Goal: Task Accomplishment & Management: Use online tool/utility

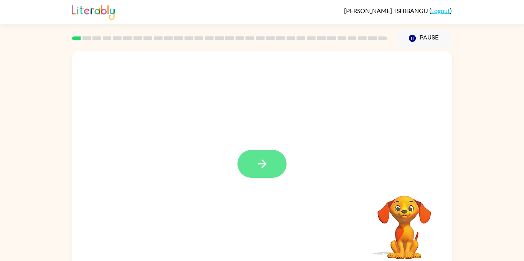
click at [262, 161] on icon "button" at bounding box center [262, 164] width 9 height 9
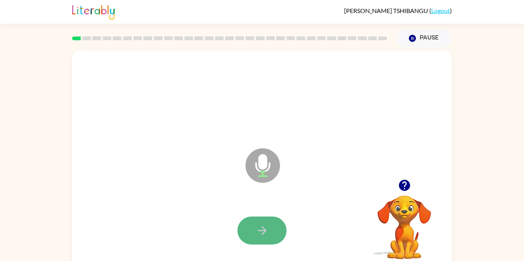
click at [274, 240] on button "button" at bounding box center [262, 231] width 49 height 28
click at [275, 221] on button "button" at bounding box center [262, 231] width 49 height 28
click at [407, 197] on video "Your browser must support playing .mp4 files to use Literably. Please try using…" at bounding box center [404, 222] width 77 height 77
click at [400, 193] on button "button" at bounding box center [405, 186] width 20 height 20
click at [249, 235] on button "button" at bounding box center [262, 231] width 49 height 28
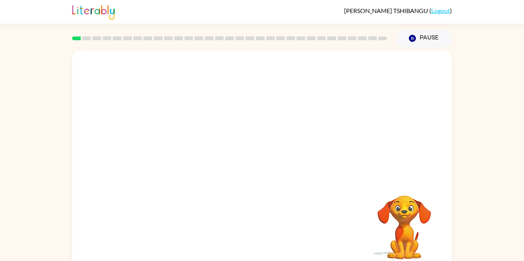
click at [428, 164] on div at bounding box center [262, 160] width 380 height 219
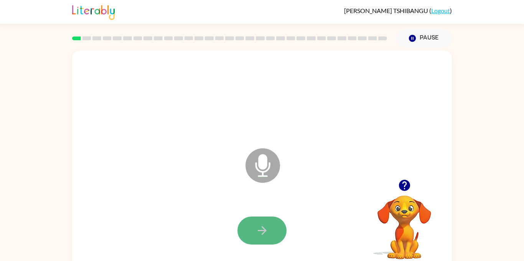
click at [258, 222] on button "button" at bounding box center [262, 231] width 49 height 28
click at [266, 227] on icon "button" at bounding box center [262, 230] width 13 height 13
click at [283, 224] on button "button" at bounding box center [262, 231] width 49 height 28
click at [256, 225] on icon "button" at bounding box center [262, 230] width 13 height 13
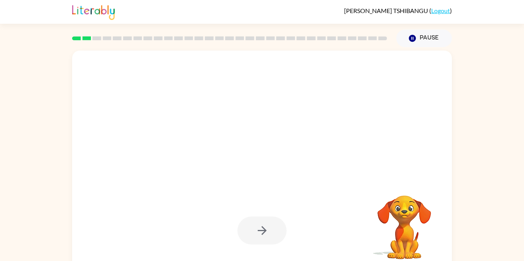
click at [414, 235] on video "Your browser must support playing .mp4 files to use Literably. Please try using…" at bounding box center [404, 222] width 77 height 77
click at [407, 212] on video "Your browser must support playing .mp4 files to use Literably. Please try using…" at bounding box center [404, 222] width 77 height 77
click at [263, 225] on div at bounding box center [262, 231] width 49 height 28
click at [426, 39] on button "Pause Pause" at bounding box center [424, 39] width 56 height 18
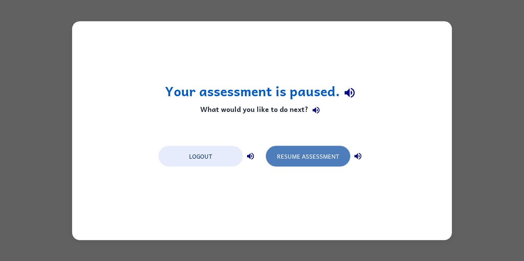
click at [328, 159] on button "Resume Assessment" at bounding box center [308, 156] width 84 height 21
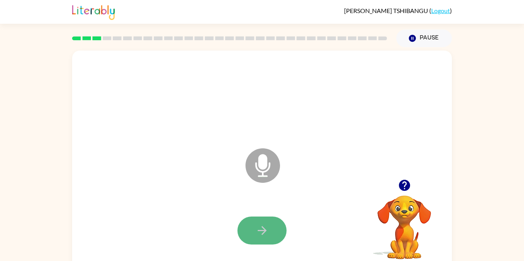
click at [251, 222] on button "button" at bounding box center [262, 231] width 49 height 28
click at [247, 238] on button "button" at bounding box center [262, 231] width 49 height 28
click at [261, 232] on icon "button" at bounding box center [262, 230] width 13 height 13
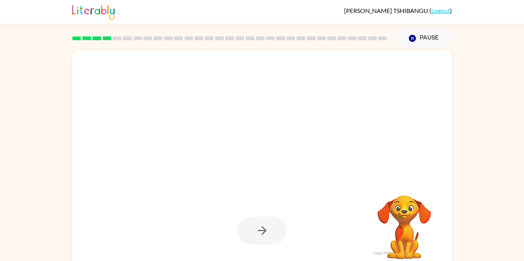
click at [411, 211] on video "Your browser must support playing .mp4 files to use Literably. Please try using…" at bounding box center [404, 222] width 77 height 77
click at [414, 195] on video "Your browser must support playing .mp4 files to use Literably. Please try using…" at bounding box center [404, 222] width 77 height 77
click at [406, 206] on video "Your browser must support playing .mp4 files to use Literably. Please try using…" at bounding box center [404, 222] width 77 height 77
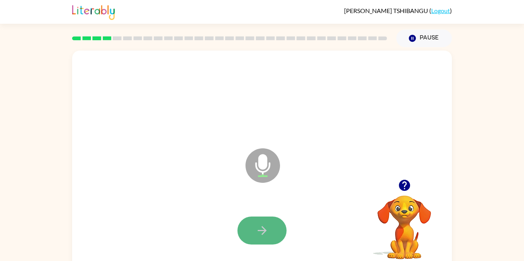
click at [274, 223] on button "button" at bounding box center [262, 231] width 49 height 28
click at [274, 224] on button "button" at bounding box center [262, 231] width 49 height 28
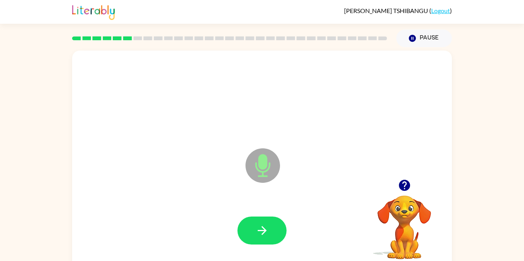
click at [274, 224] on button "button" at bounding box center [262, 231] width 49 height 28
click at [408, 178] on button "button" at bounding box center [405, 186] width 20 height 20
click at [296, 223] on div at bounding box center [262, 231] width 365 height 63
click at [407, 197] on video "Your browser must support playing .mp4 files to use Literably. Please try using…" at bounding box center [404, 222] width 77 height 77
click at [400, 182] on icon "button" at bounding box center [404, 185] width 13 height 13
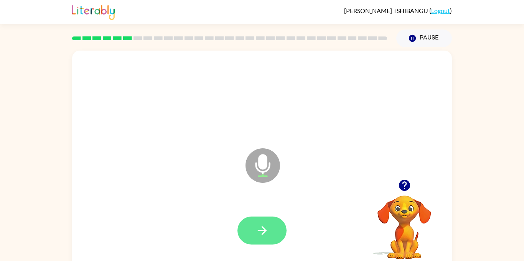
click at [268, 234] on icon "button" at bounding box center [262, 230] width 13 height 13
click at [257, 233] on icon "button" at bounding box center [262, 230] width 13 height 13
click at [269, 224] on icon "button" at bounding box center [262, 230] width 13 height 13
click at [266, 220] on button "button" at bounding box center [262, 231] width 49 height 28
click at [268, 229] on icon "button" at bounding box center [262, 230] width 13 height 13
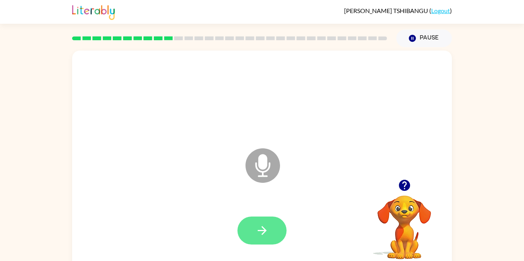
click at [276, 227] on button "button" at bounding box center [262, 231] width 49 height 28
click at [405, 183] on icon "button" at bounding box center [404, 185] width 11 height 11
click at [280, 230] on button "button" at bounding box center [262, 231] width 49 height 28
click at [266, 218] on button "button" at bounding box center [262, 231] width 49 height 28
click at [246, 231] on button "button" at bounding box center [262, 231] width 49 height 28
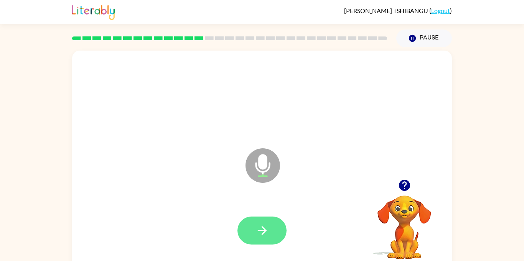
click at [281, 231] on button "button" at bounding box center [262, 231] width 49 height 28
click at [273, 224] on button "button" at bounding box center [262, 231] width 49 height 28
click at [274, 237] on button "button" at bounding box center [262, 231] width 49 height 28
click at [270, 234] on button "button" at bounding box center [262, 231] width 49 height 28
click at [270, 233] on button "button" at bounding box center [262, 231] width 49 height 28
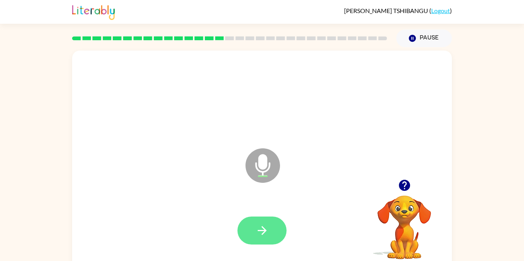
click at [281, 237] on button "button" at bounding box center [262, 231] width 49 height 28
click at [269, 229] on button "button" at bounding box center [262, 231] width 49 height 28
click at [280, 228] on button "button" at bounding box center [262, 231] width 49 height 28
click at [272, 221] on button "button" at bounding box center [262, 231] width 49 height 28
click at [274, 222] on button "button" at bounding box center [262, 231] width 49 height 28
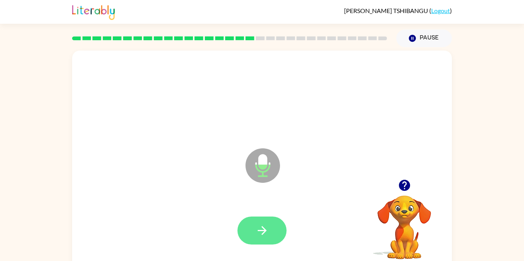
click at [282, 221] on button "button" at bounding box center [262, 231] width 49 height 28
click at [267, 232] on icon "button" at bounding box center [262, 230] width 13 height 13
click at [411, 189] on button "button" at bounding box center [405, 186] width 20 height 20
click at [268, 238] on button "button" at bounding box center [262, 231] width 49 height 28
click at [485, 216] on div "Microphone The Microphone is here when it is your turn to talk Your browser mus…" at bounding box center [262, 158] width 524 height 223
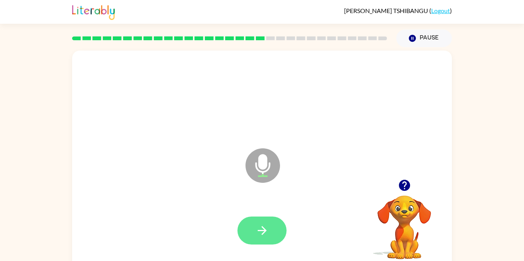
click at [275, 239] on button "button" at bounding box center [262, 231] width 49 height 28
click at [286, 233] on button "button" at bounding box center [262, 231] width 49 height 28
click at [268, 243] on button "button" at bounding box center [262, 231] width 49 height 28
click at [284, 226] on button "button" at bounding box center [262, 231] width 49 height 28
click at [278, 211] on div at bounding box center [262, 231] width 365 height 63
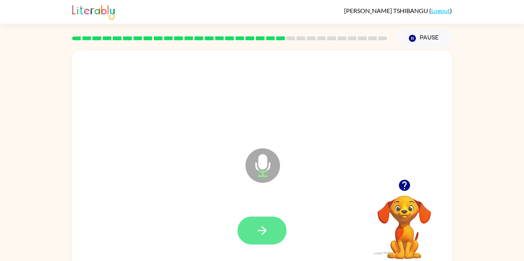
click at [280, 230] on button "button" at bounding box center [262, 231] width 49 height 28
click at [262, 233] on icon "button" at bounding box center [262, 230] width 13 height 13
click at [285, 222] on div at bounding box center [262, 231] width 49 height 28
click at [282, 225] on button "button" at bounding box center [262, 231] width 49 height 28
click at [278, 237] on button "button" at bounding box center [262, 231] width 49 height 28
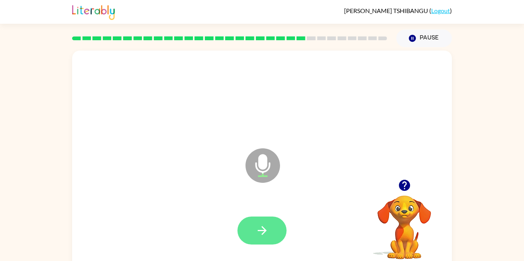
click at [272, 242] on button "button" at bounding box center [262, 231] width 49 height 28
click at [276, 241] on button "button" at bounding box center [262, 231] width 49 height 28
click at [281, 222] on button "button" at bounding box center [262, 231] width 49 height 28
click at [277, 241] on button "button" at bounding box center [262, 231] width 49 height 28
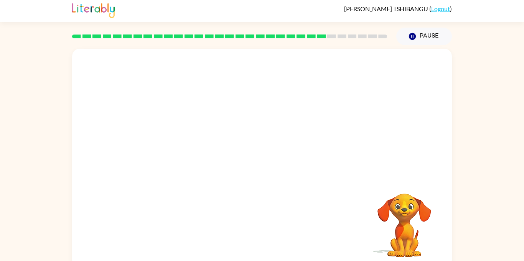
scroll to position [8, 0]
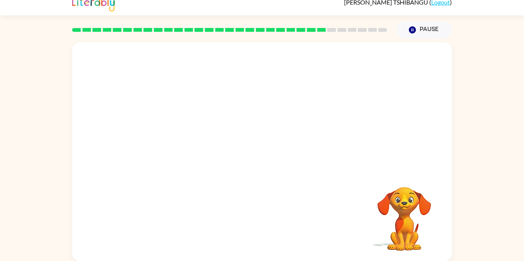
click at [523, 246] on div "Your browser must support playing .mp4 files to use Literably. Please try using…" at bounding box center [262, 150] width 524 height 223
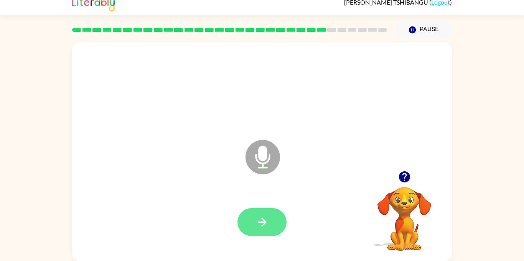
click at [277, 220] on button "button" at bounding box center [262, 222] width 49 height 28
click at [237, 185] on div "Microphone The Microphone is here when it is your turn to talk" at bounding box center [262, 151] width 380 height 219
click at [241, 256] on div "Microphone The Microphone is here when it is your turn to talk" at bounding box center [262, 151] width 380 height 219
click at [271, 232] on button "button" at bounding box center [262, 222] width 49 height 28
click at [263, 236] on button "button" at bounding box center [262, 222] width 49 height 28
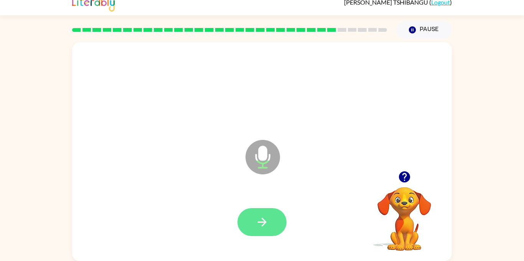
click at [265, 208] on button "button" at bounding box center [262, 222] width 49 height 28
click at [255, 224] on button "button" at bounding box center [262, 222] width 49 height 28
click at [271, 226] on button "button" at bounding box center [262, 222] width 49 height 28
click at [246, 234] on button "button" at bounding box center [262, 222] width 49 height 28
click at [271, 222] on button "button" at bounding box center [262, 222] width 49 height 28
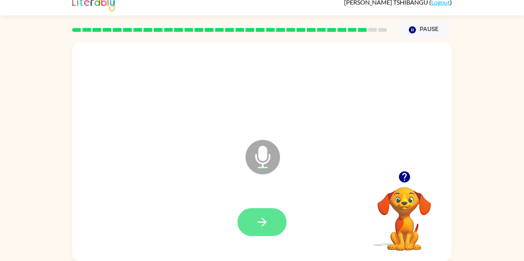
click at [267, 218] on icon "button" at bounding box center [262, 222] width 13 height 13
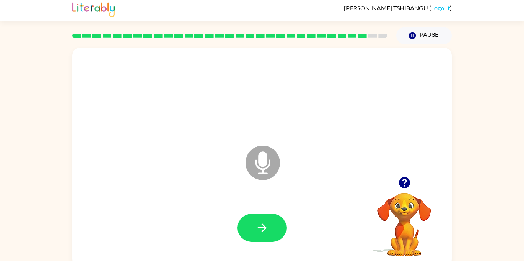
scroll to position [2, 0]
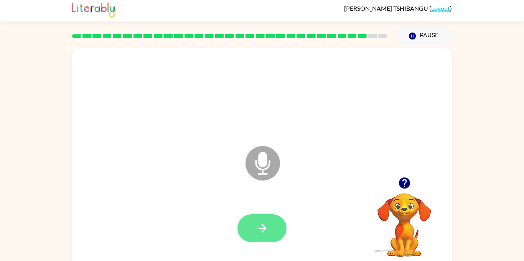
click at [270, 227] on button "button" at bounding box center [262, 229] width 49 height 28
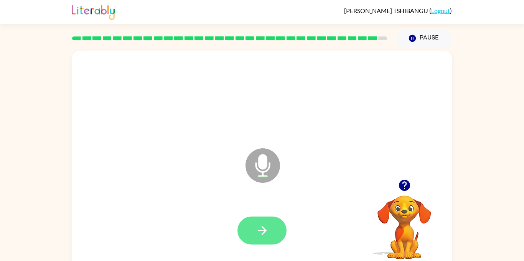
click at [271, 227] on button "button" at bounding box center [262, 231] width 49 height 28
click at [269, 228] on button "button" at bounding box center [262, 231] width 49 height 28
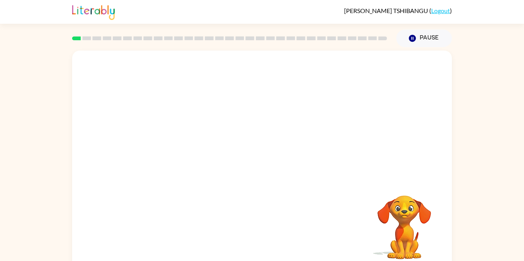
scroll to position [8, 0]
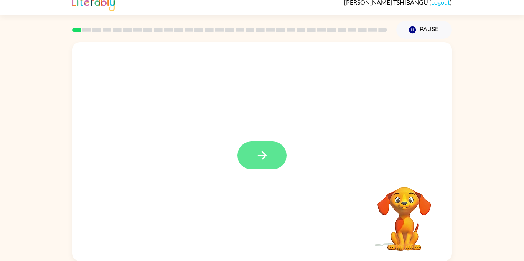
click at [278, 143] on button "button" at bounding box center [262, 156] width 49 height 28
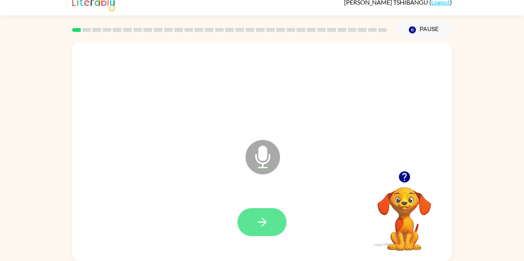
click at [251, 234] on button "button" at bounding box center [262, 222] width 49 height 28
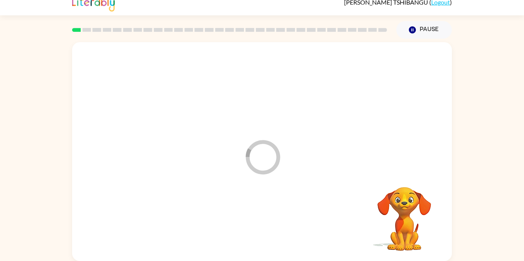
click at [262, 227] on div at bounding box center [262, 222] width 365 height 63
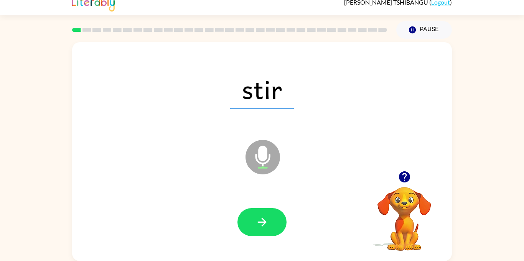
click at [239, 215] on div at bounding box center [262, 222] width 49 height 28
click at [263, 217] on icon "button" at bounding box center [262, 222] width 13 height 13
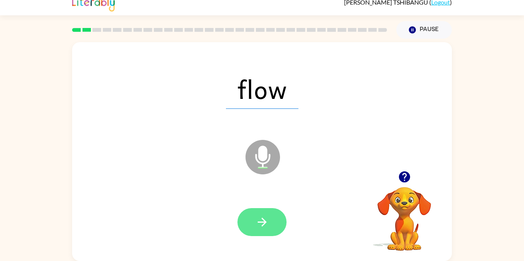
click at [271, 217] on button "button" at bounding box center [262, 222] width 49 height 28
click at [268, 214] on button "button" at bounding box center [262, 222] width 49 height 28
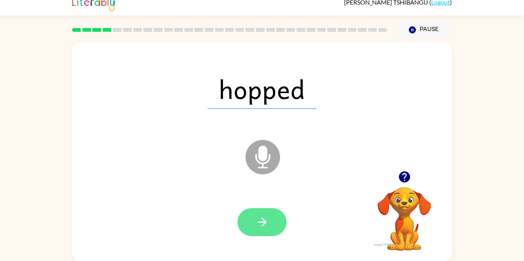
click at [260, 224] on icon "button" at bounding box center [262, 222] width 13 height 13
click at [273, 215] on button "button" at bounding box center [262, 222] width 49 height 28
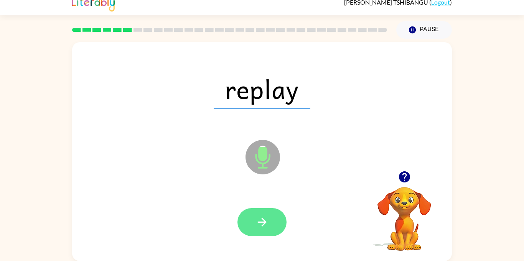
click at [284, 215] on button "button" at bounding box center [262, 222] width 49 height 28
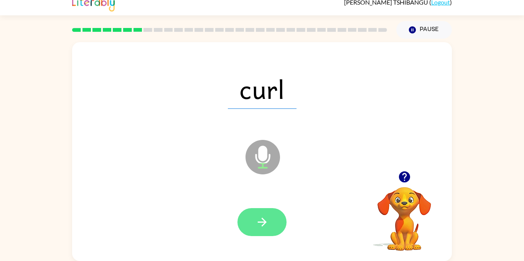
click at [265, 213] on button "button" at bounding box center [262, 222] width 49 height 28
click at [261, 210] on button "button" at bounding box center [262, 222] width 49 height 28
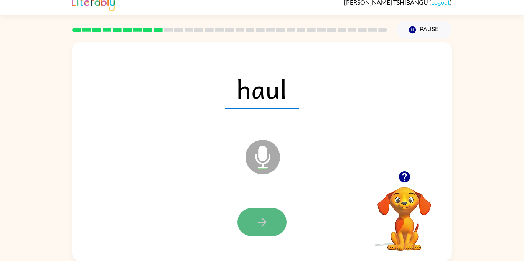
click at [266, 220] on icon "button" at bounding box center [262, 222] width 13 height 13
click at [281, 223] on div at bounding box center [262, 222] width 49 height 28
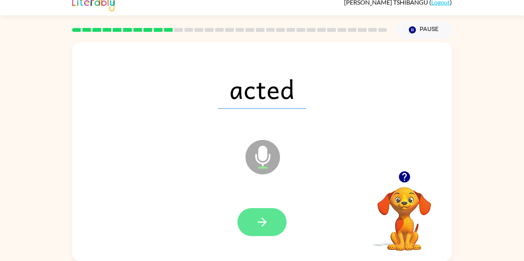
click at [266, 209] on button "button" at bounding box center [262, 222] width 49 height 28
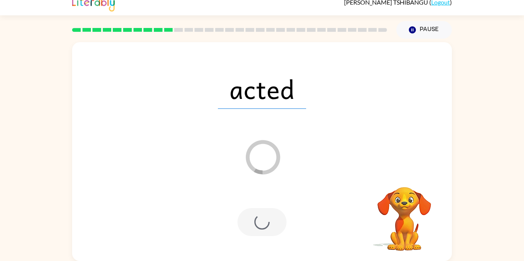
click at [413, 90] on div "acted" at bounding box center [262, 89] width 365 height 63
click at [423, 74] on div "acted" at bounding box center [262, 89] width 365 height 63
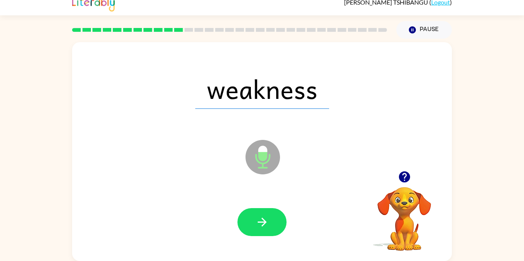
click at [284, 214] on div at bounding box center [262, 222] width 49 height 28
click at [268, 234] on button "button" at bounding box center [262, 222] width 49 height 28
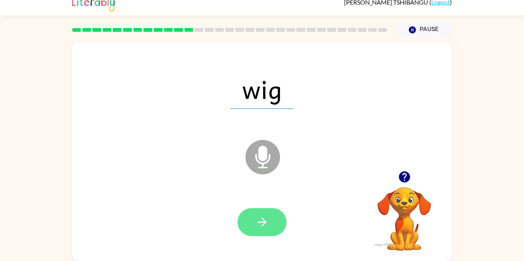
click at [278, 219] on button "button" at bounding box center [262, 222] width 49 height 28
click at [256, 208] on button "button" at bounding box center [262, 222] width 49 height 28
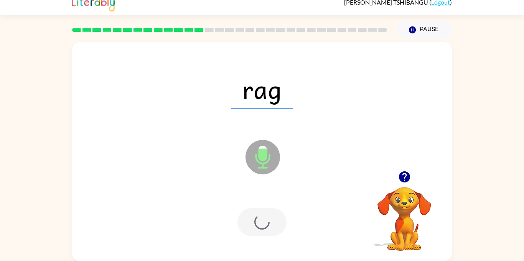
click at [264, 220] on div at bounding box center [262, 222] width 49 height 28
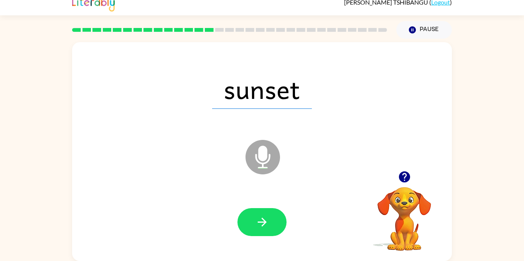
click at [285, 215] on div at bounding box center [262, 222] width 49 height 28
click at [273, 216] on button "button" at bounding box center [262, 222] width 49 height 28
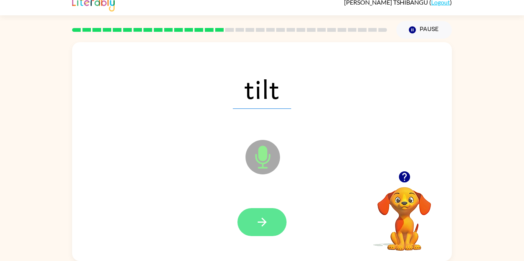
click at [274, 213] on button "button" at bounding box center [262, 222] width 49 height 28
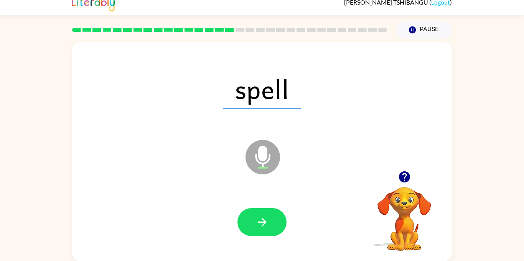
click at [245, 197] on div at bounding box center [262, 222] width 365 height 63
click at [269, 210] on button "button" at bounding box center [262, 222] width 49 height 28
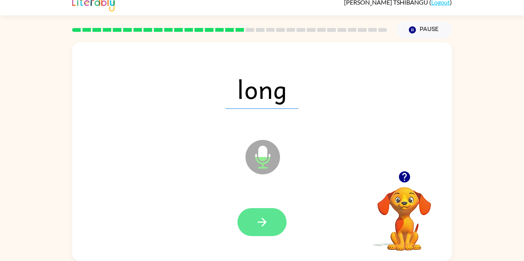
click at [282, 227] on button "button" at bounding box center [262, 222] width 49 height 28
click at [270, 211] on button "button" at bounding box center [262, 222] width 49 height 28
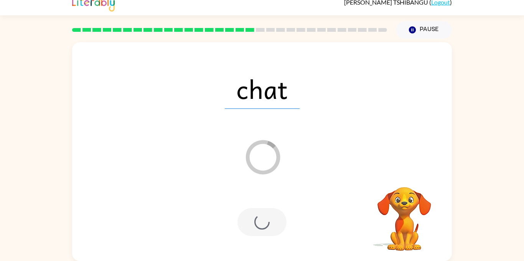
click at [279, 231] on div at bounding box center [262, 222] width 49 height 28
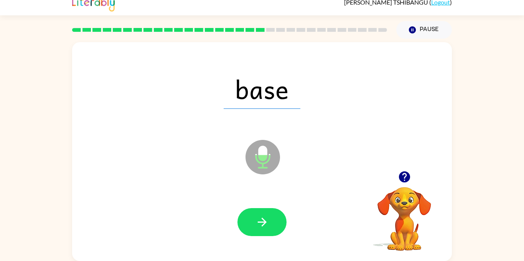
click at [279, 248] on div at bounding box center [262, 222] width 365 height 63
click at [281, 235] on div at bounding box center [262, 222] width 49 height 28
click at [283, 221] on button "button" at bounding box center [262, 222] width 49 height 28
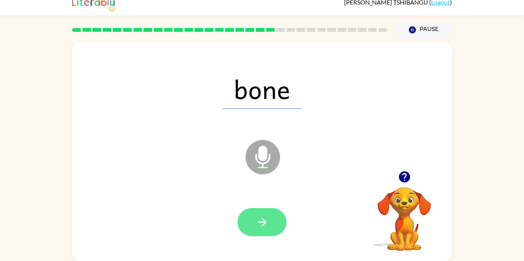
click at [277, 225] on button "button" at bounding box center [262, 222] width 49 height 28
click at [270, 227] on button "button" at bounding box center [262, 222] width 49 height 28
click at [267, 230] on button "button" at bounding box center [262, 222] width 49 height 28
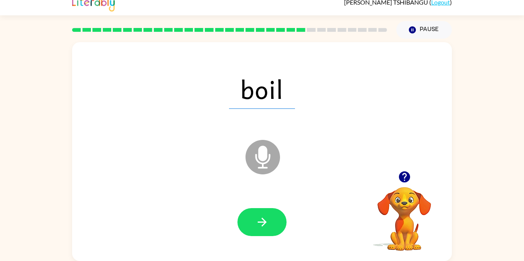
click at [289, 206] on div at bounding box center [262, 222] width 365 height 63
click at [281, 236] on div at bounding box center [262, 222] width 49 height 28
click at [272, 231] on button "button" at bounding box center [262, 222] width 49 height 28
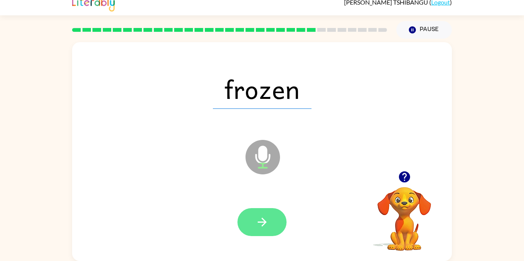
click at [279, 233] on button "button" at bounding box center [262, 222] width 49 height 28
click at [285, 225] on button "button" at bounding box center [262, 222] width 49 height 28
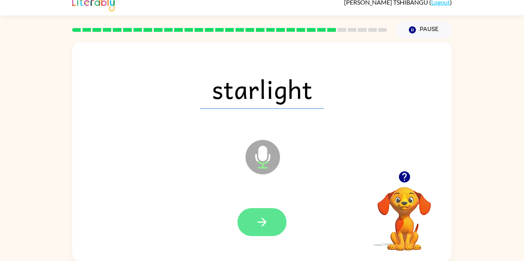
click at [266, 231] on button "button" at bounding box center [262, 222] width 49 height 28
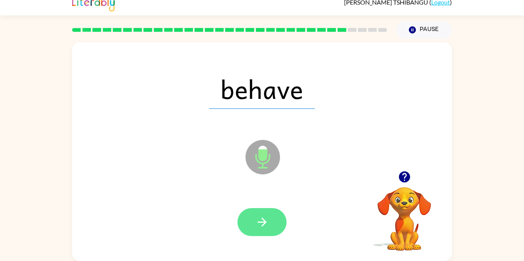
click at [272, 219] on button "button" at bounding box center [262, 222] width 49 height 28
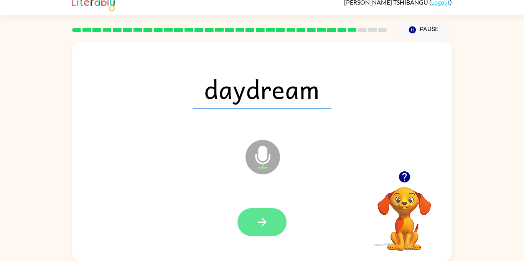
click at [249, 216] on button "button" at bounding box center [262, 222] width 49 height 28
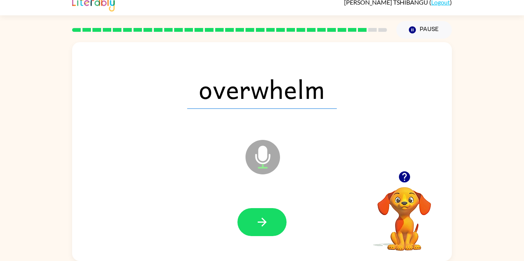
click at [299, 215] on div at bounding box center [262, 222] width 365 height 63
click at [282, 218] on button "button" at bounding box center [262, 222] width 49 height 28
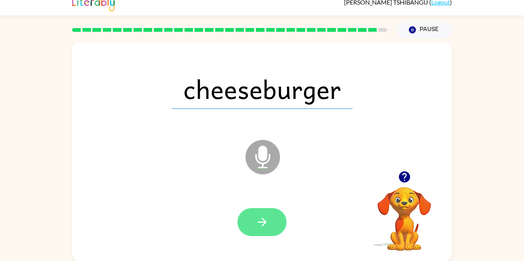
click at [266, 222] on icon "button" at bounding box center [262, 222] width 9 height 9
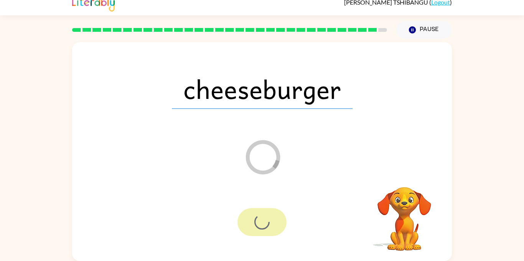
scroll to position [0, 0]
